Goal: Information Seeking & Learning: Learn about a topic

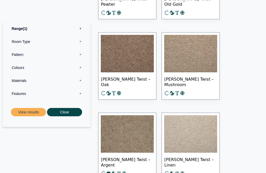
scroll to position [670, 0]
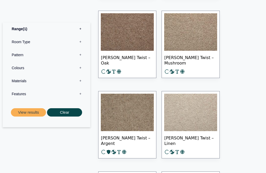
click at [203, 114] on img at bounding box center [190, 112] width 53 height 37
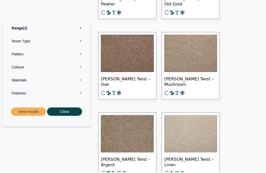
scroll to position [649, 0]
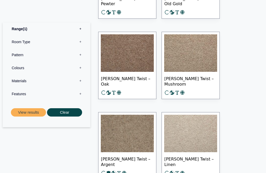
click at [213, 46] on img at bounding box center [190, 52] width 53 height 37
click at [215, 128] on img at bounding box center [190, 133] width 53 height 37
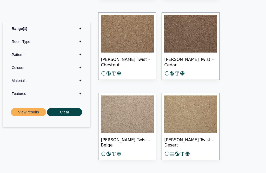
scroll to position [1070, 0]
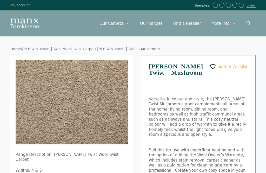
click at [107, 119] on img at bounding box center [120, 138] width 208 height 156
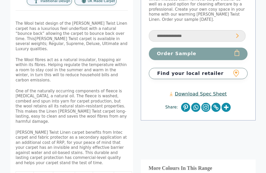
scroll to position [161, 0]
click at [217, 91] on link "Download Spec Sheet" at bounding box center [198, 94] width 57 height 6
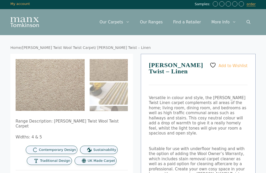
scroll to position [0, 0]
